Goal: Transaction & Acquisition: Purchase product/service

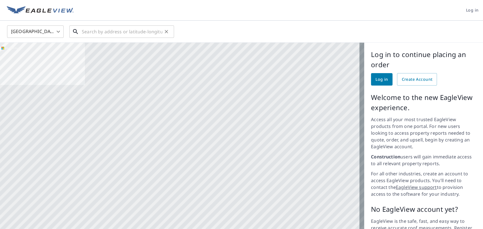
click at [158, 32] on input "text" at bounding box center [122, 32] width 81 height 16
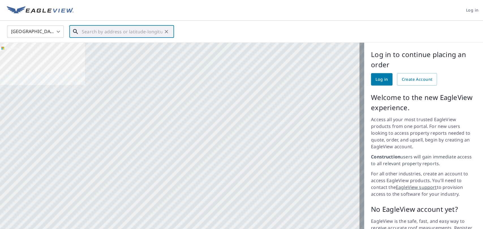
paste input "[STREET_ADDRESS][PERSON_NAME][PERSON_NAME]"
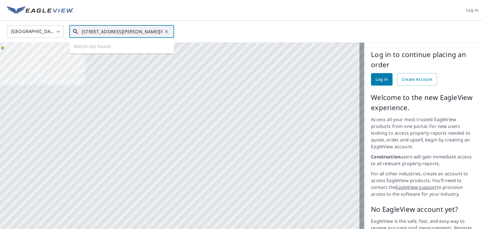
type input "[STREET_ADDRESS][PERSON_NAME][PERSON_NAME]"
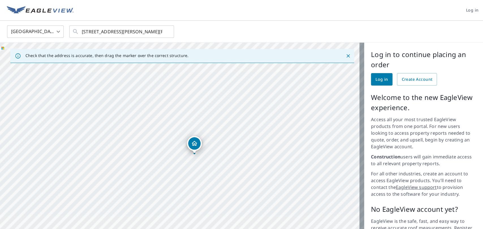
drag, startPoint x: 188, startPoint y: 142, endPoint x: 197, endPoint y: 145, distance: 8.9
click at [197, 145] on div "[STREET_ADDRESS][PERSON_NAME]" at bounding box center [182, 152] width 364 height 219
drag, startPoint x: 242, startPoint y: 156, endPoint x: 256, endPoint y: 146, distance: 17.7
click at [256, 148] on div "[STREET_ADDRESS][PERSON_NAME]" at bounding box center [182, 152] width 364 height 219
drag, startPoint x: 244, startPoint y: 137, endPoint x: 235, endPoint y: 135, distance: 9.7
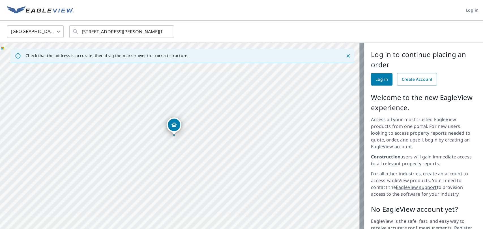
click at [235, 135] on div "[STREET_ADDRESS][PERSON_NAME]" at bounding box center [182, 152] width 364 height 219
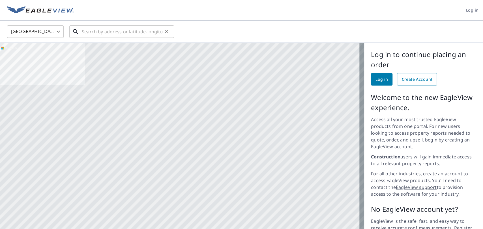
click at [148, 34] on input "text" at bounding box center [122, 32] width 81 height 16
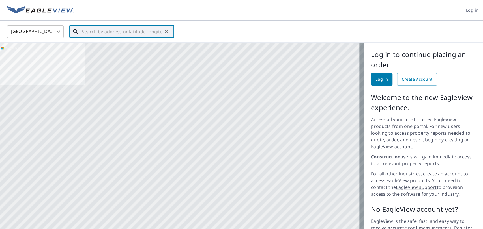
paste input "13 CORNWALL DR HIGHTSTOWN, NJ, 08520"
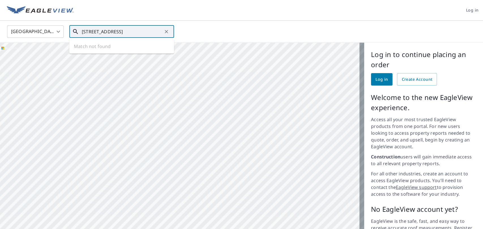
scroll to position [0, 12]
click at [115, 48] on span "13 Cornwall Dr" at bounding box center [125, 48] width 89 height 7
type input "13 Cornwall Dr Hightstown, NJ 08520"
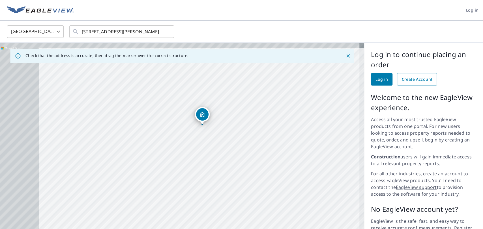
drag, startPoint x: 158, startPoint y: 140, endPoint x: 212, endPoint y: 145, distance: 53.4
click at [249, 157] on div "13 Cornwall Dr East Windsor, NJ 08520" at bounding box center [182, 152] width 364 height 219
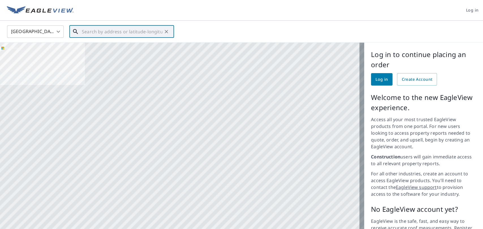
click at [154, 28] on input "text" at bounding box center [122, 32] width 81 height 16
paste input "137 Birchwood Road HANOVER, Massachusetts, 02339"
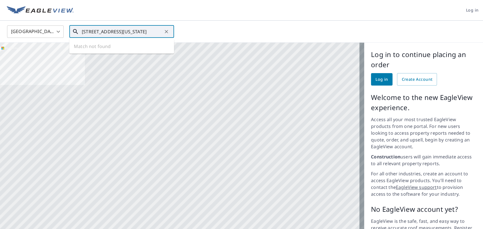
scroll to position [0, 38]
click at [149, 48] on span "137 Birchwood Rd" at bounding box center [125, 48] width 89 height 7
type input "137 Birchwood Rd Hanover, MA 02339"
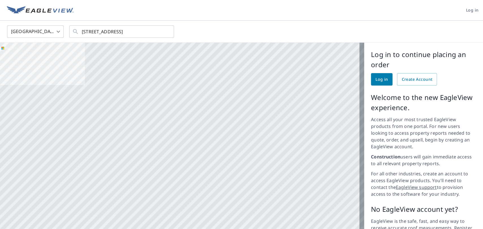
scroll to position [0, 0]
